Goal: Task Accomplishment & Management: Use online tool/utility

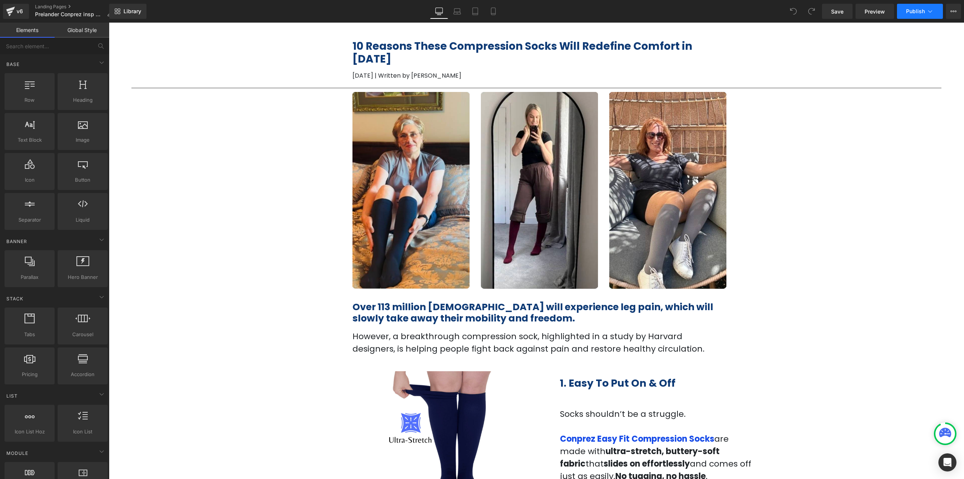
click at [916, 10] on span "Publish" at bounding box center [915, 11] width 19 height 6
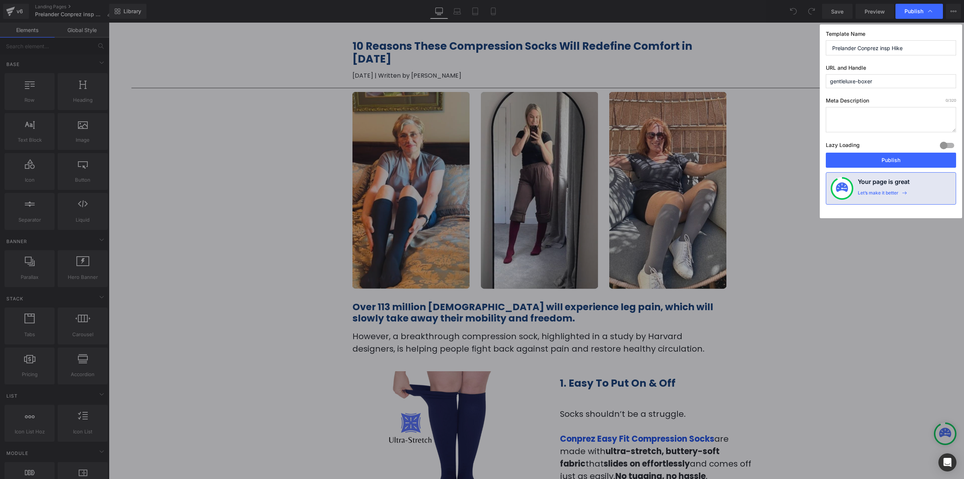
click at [904, 53] on input "Prelander Conprez insp Hike" at bounding box center [891, 47] width 130 height 15
drag, startPoint x: 915, startPoint y: 48, endPoint x: 813, endPoint y: 44, distance: 102.5
click at [813, 44] on div "Publish Template Name Prelander Conprez insp Hike URL and Handle gentleluxe-box…" at bounding box center [482, 239] width 964 height 479
click at [889, 49] on input "listecle" at bounding box center [891, 47] width 130 height 15
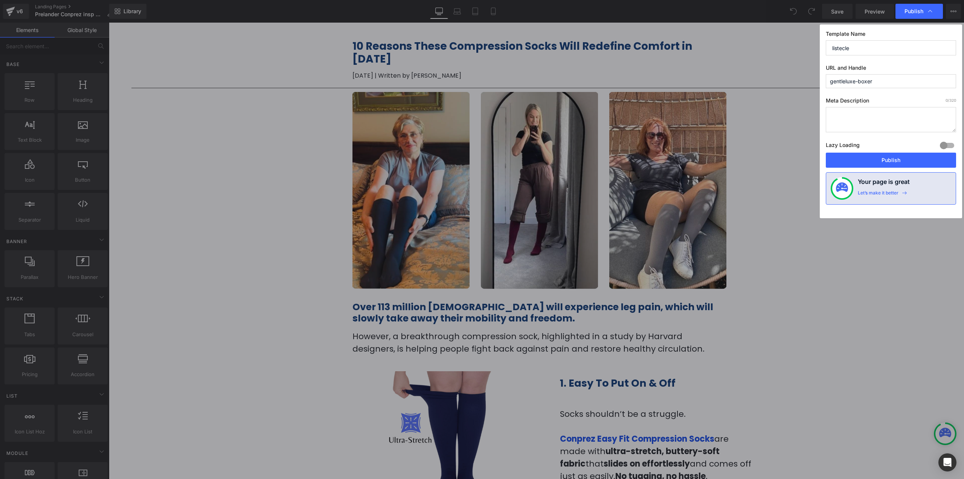
click at [889, 49] on input "listecle" at bounding box center [891, 47] width 130 height 15
click at [858, 50] on input "listecle" at bounding box center [891, 47] width 130 height 15
click at [851, 48] on input "reasons" at bounding box center [891, 47] width 130 height 15
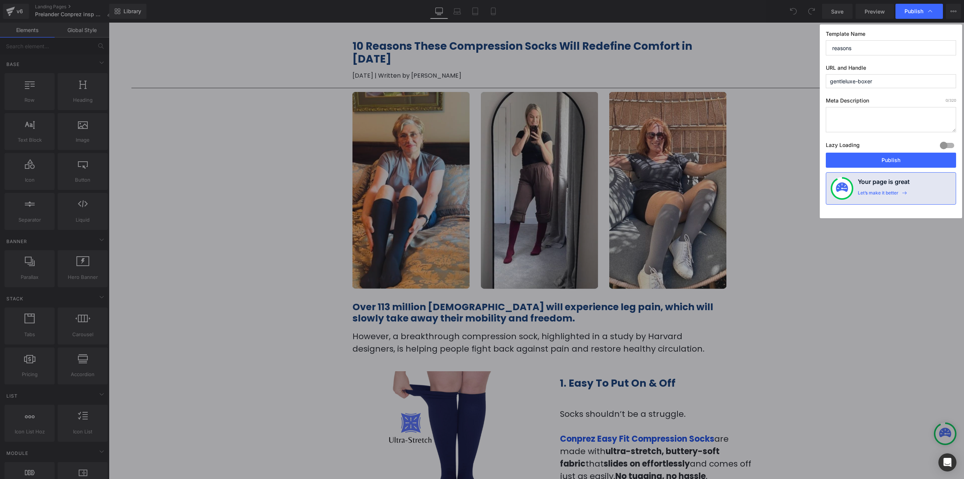
click at [851, 48] on input "reasons" at bounding box center [891, 47] width 130 height 15
type input "reasons"
click at [857, 79] on input "gentleluxe-boxer" at bounding box center [891, 81] width 130 height 14
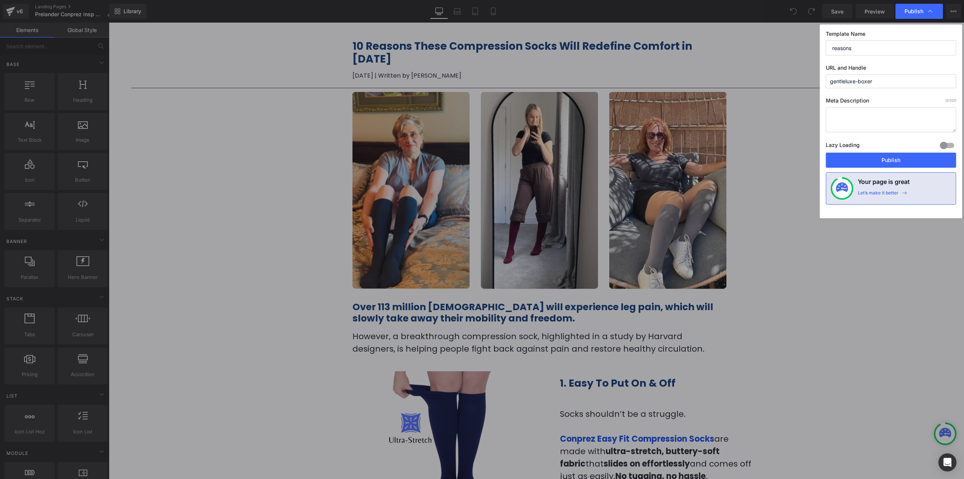
click at [857, 79] on input "gentleluxe-boxer" at bounding box center [891, 81] width 130 height 14
paste input "reasons"
type input "reasons"
click at [894, 160] on button "Publish" at bounding box center [891, 160] width 130 height 15
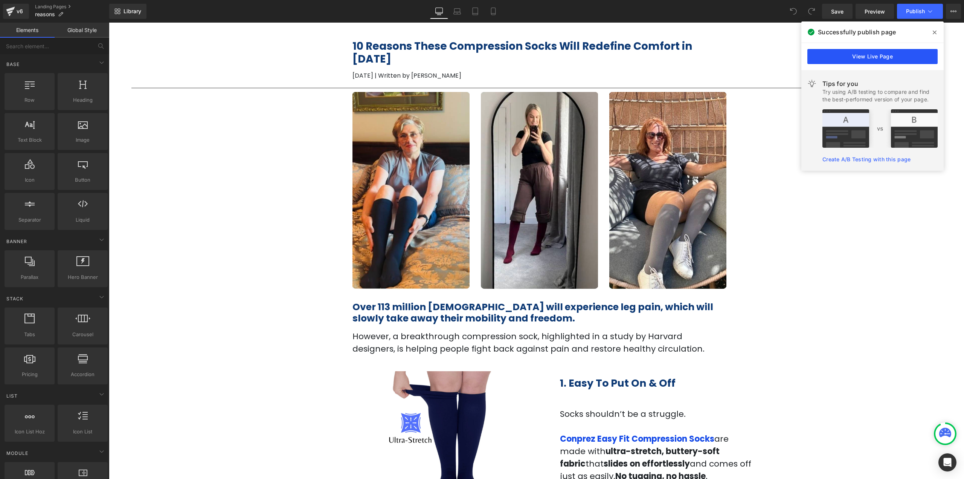
click at [899, 60] on link "View Live Page" at bounding box center [872, 56] width 130 height 15
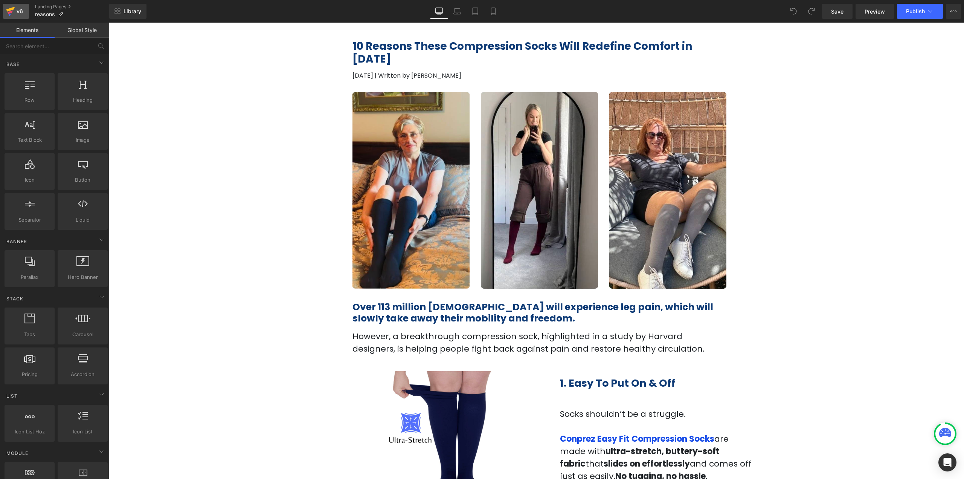
click at [14, 9] on icon at bounding box center [10, 9] width 9 height 5
